Goal: Task Accomplishment & Management: Manage account settings

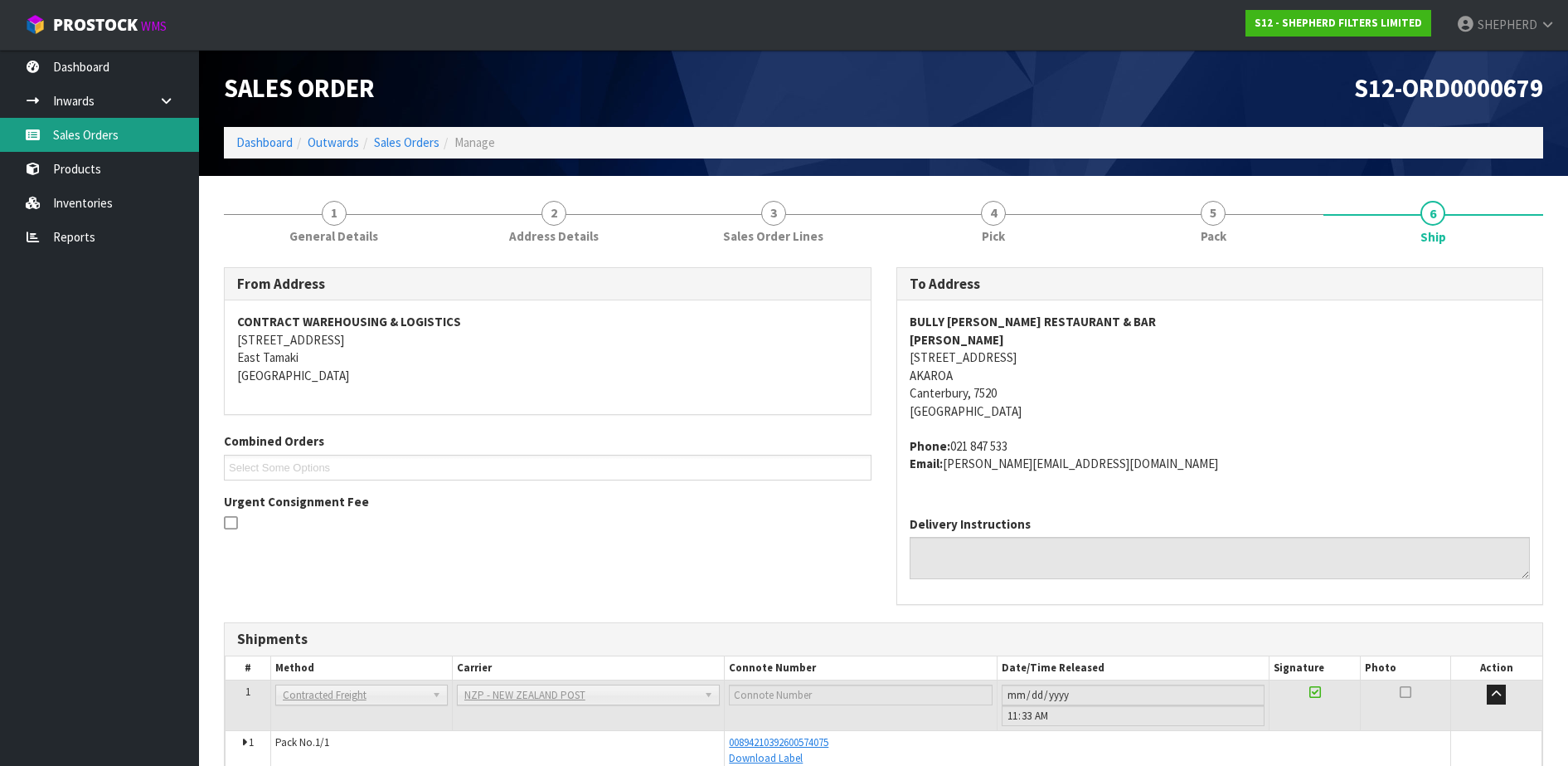
click at [87, 140] on link "Sales Orders" at bounding box center [100, 135] width 199 height 34
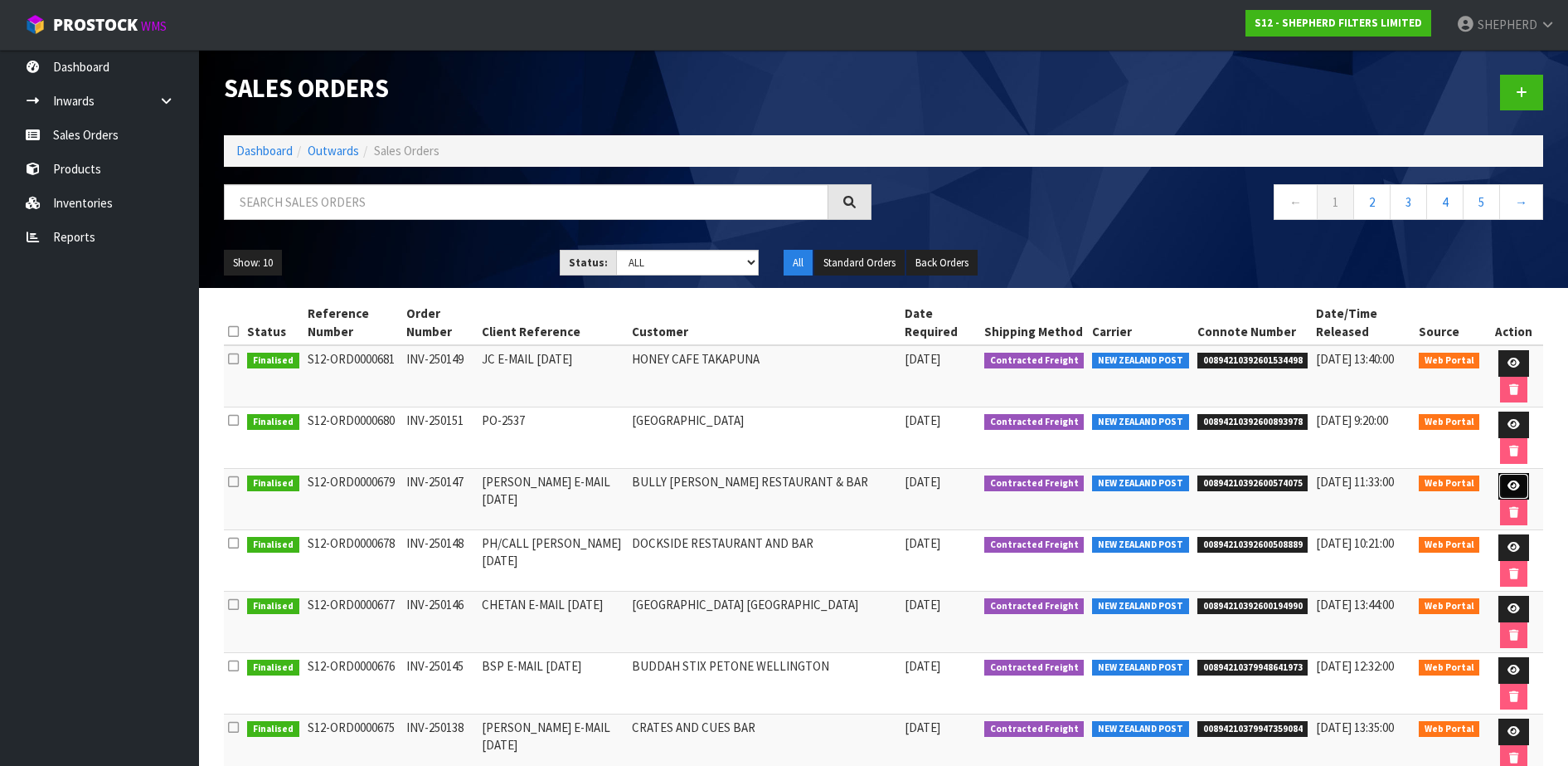
click at [1509, 476] on link at bounding box center [1513, 486] width 31 height 27
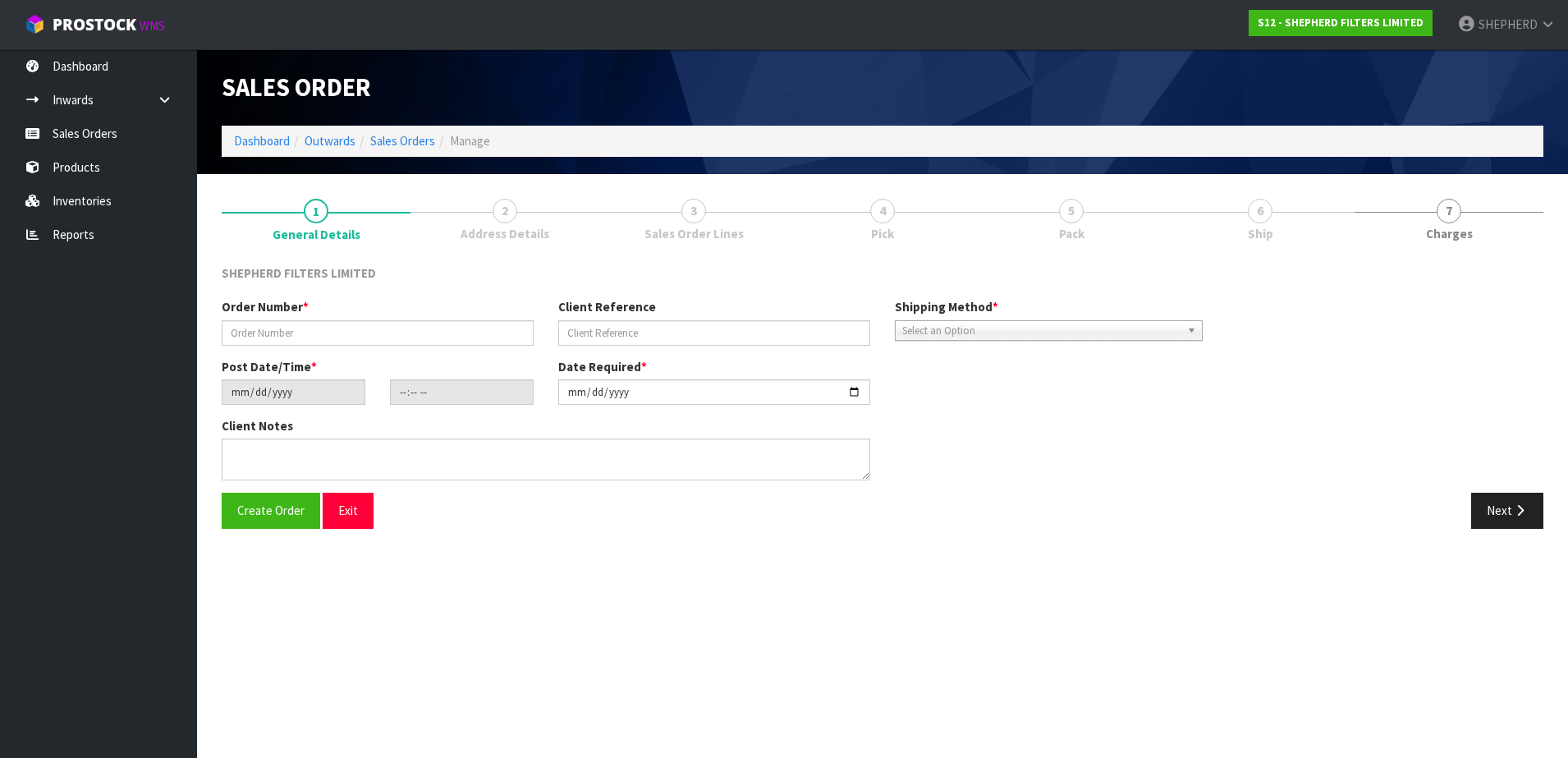
type input "INV-250147"
type input "[PERSON_NAME] E-MAIL [DATE]"
type input "[DATE]"
type input "16:38:00.000"
type input "[DATE]"
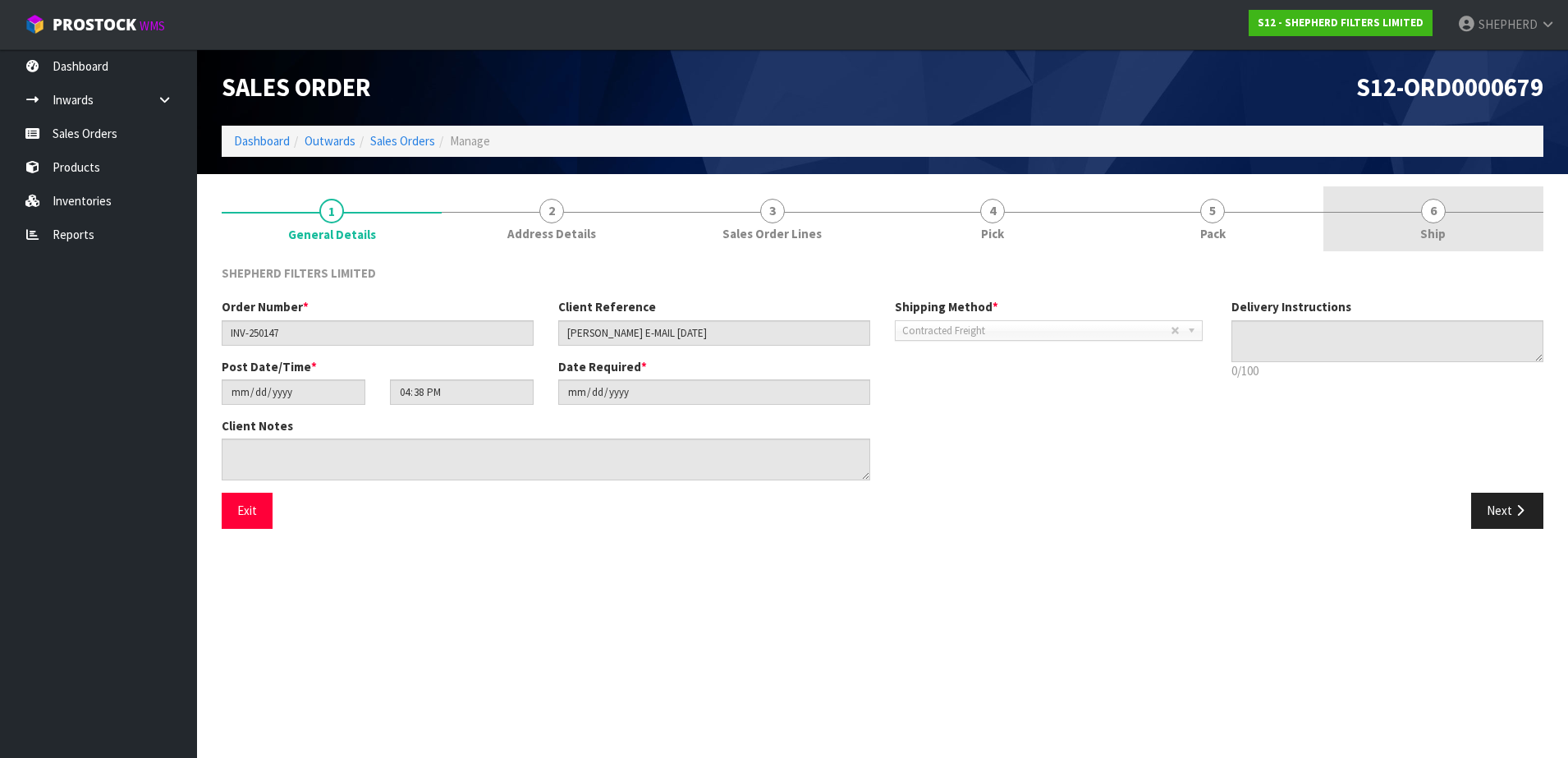
click at [1430, 207] on span "6" at bounding box center [1433, 210] width 25 height 25
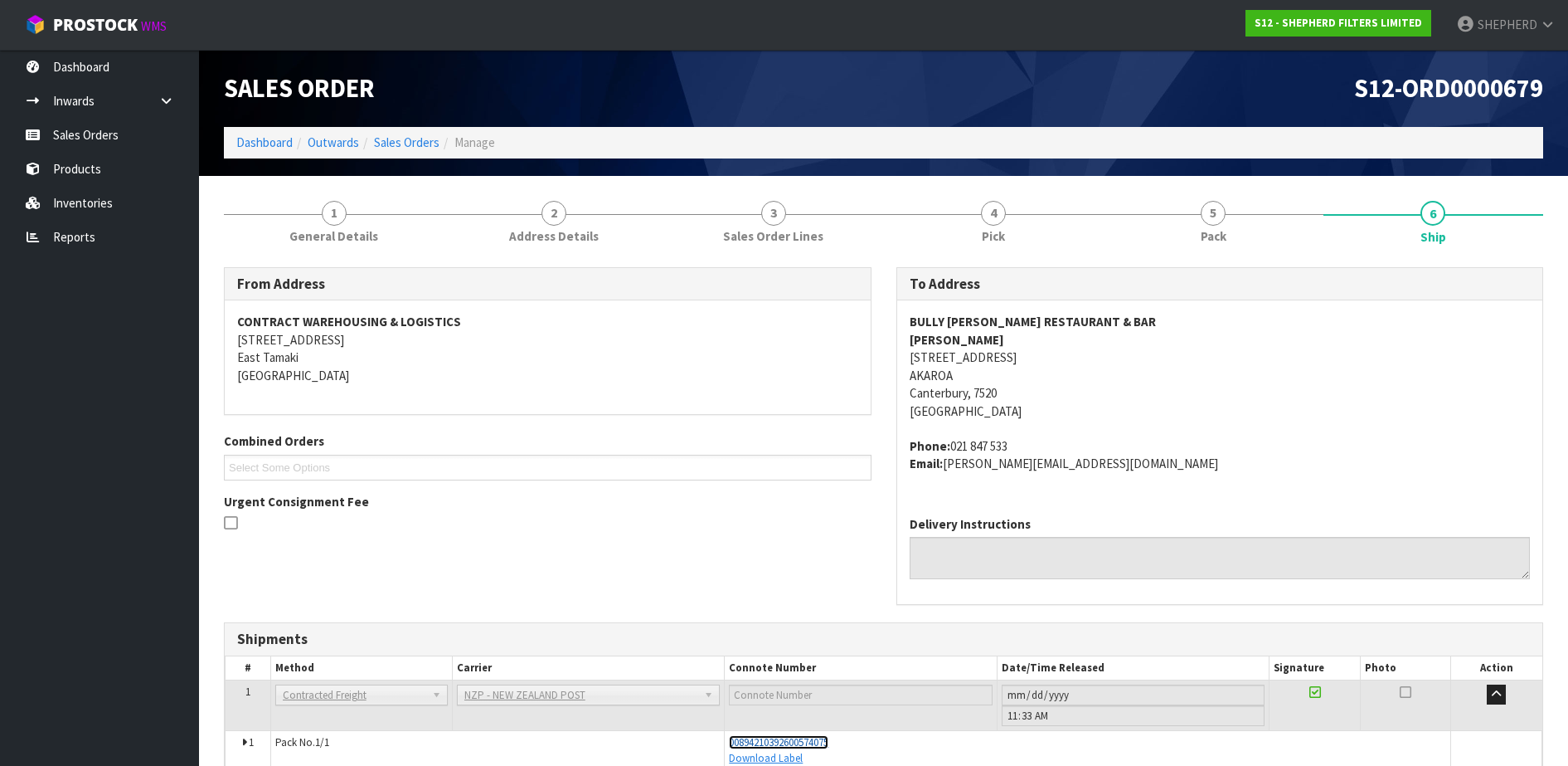
click at [778, 737] on span "00894210392600574075" at bounding box center [779, 742] width 100 height 14
